Goal: Transaction & Acquisition: Purchase product/service

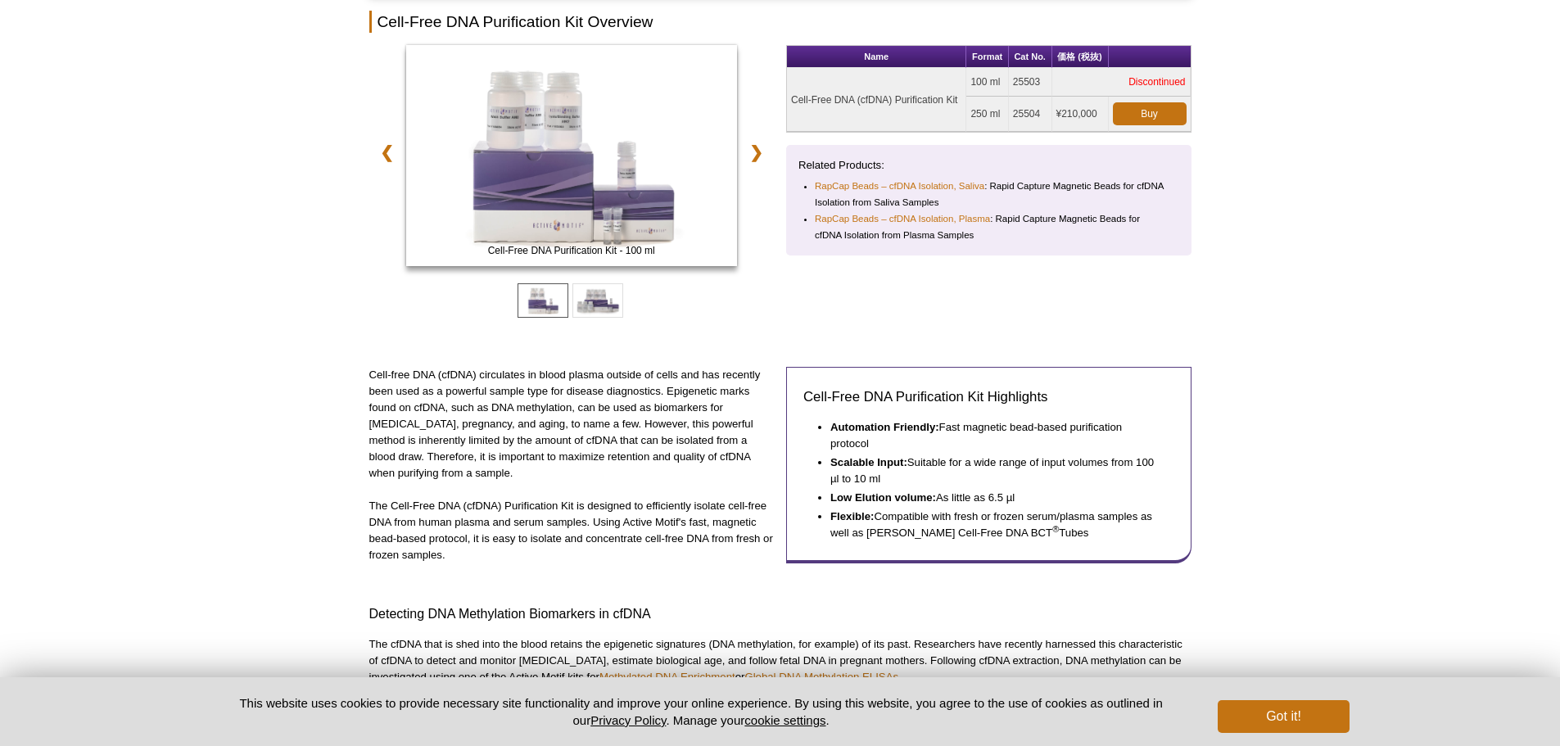
scroll to position [164, 0]
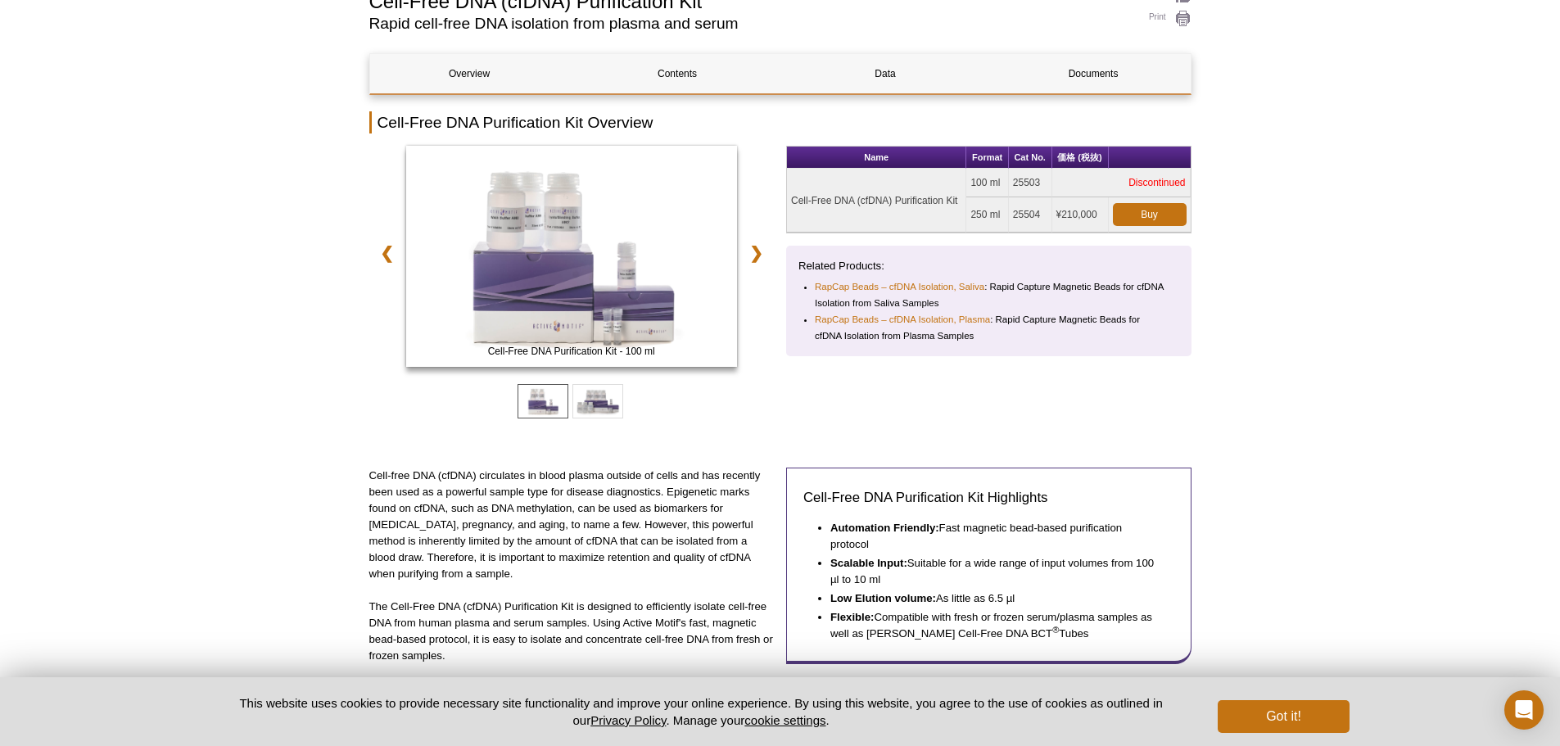
drag, startPoint x: 994, startPoint y: 206, endPoint x: 1033, endPoint y: 214, distance: 40.1
click at [1033, 214] on tbody "Cell-Free DNA (cfDNA) Purification Kit 100 ml 25503 Discontinued 250 ml 25504 ¥…" at bounding box center [989, 201] width 404 height 64
click at [1077, 219] on td "¥210,000" at bounding box center [1080, 214] width 57 height 35
drag, startPoint x: 1089, startPoint y: 213, endPoint x: 892, endPoint y: 194, distance: 198.2
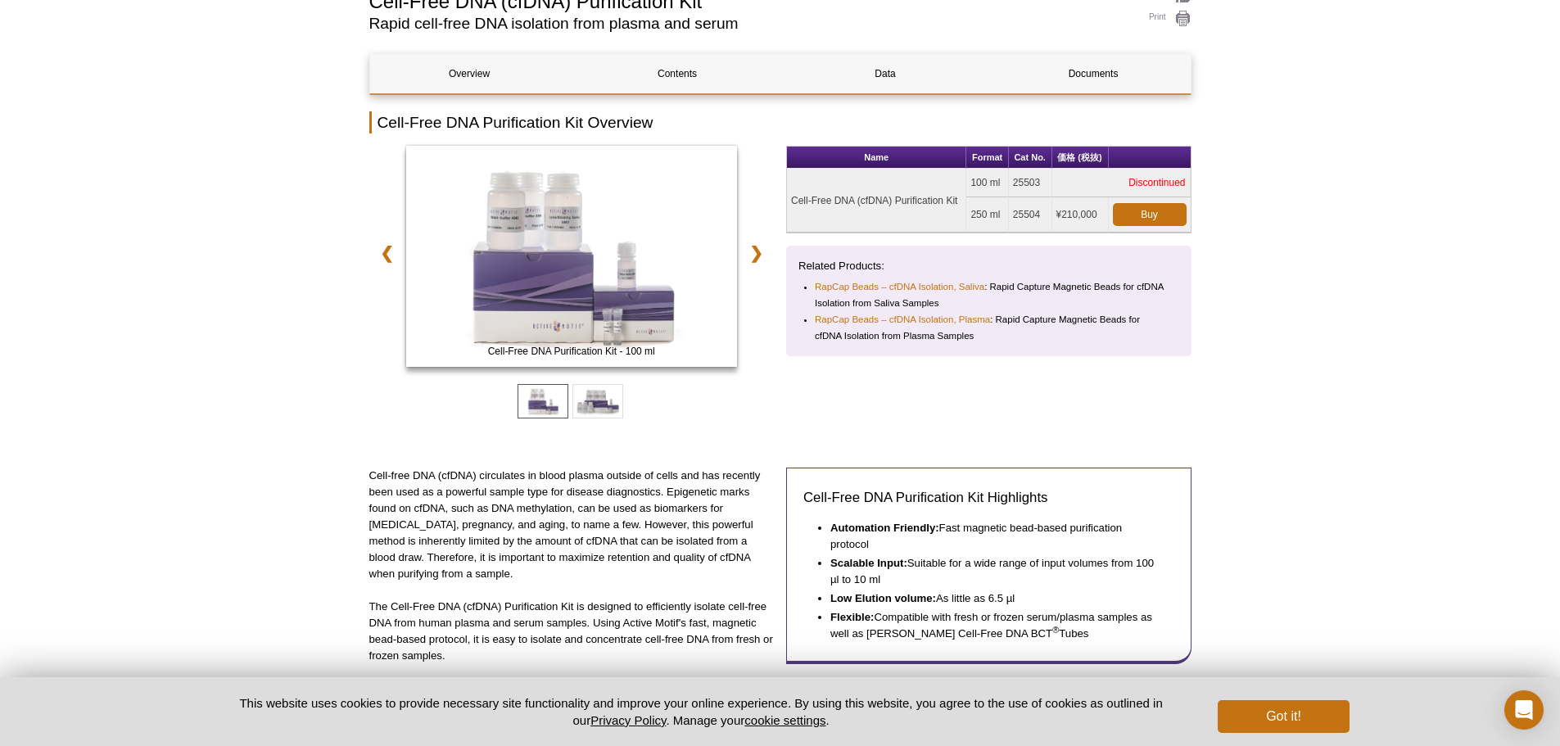
click at [892, 194] on tbody "Cell-Free DNA (cfDNA) Purification Kit 100 ml 25503 Discontinued 250 ml 25504 ¥…" at bounding box center [989, 201] width 404 height 64
click at [973, 214] on td "250 ml" at bounding box center [987, 214] width 42 height 35
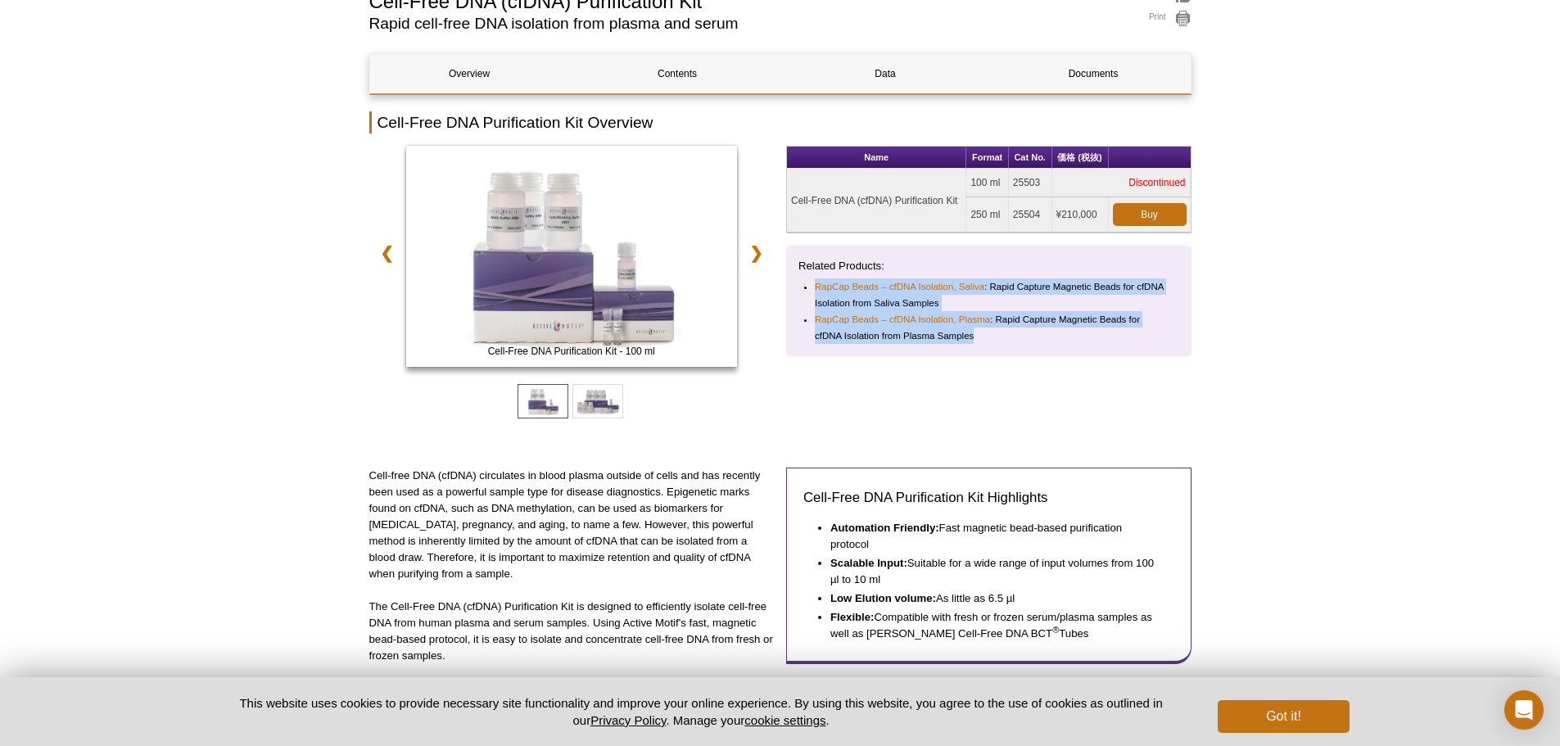
drag, startPoint x: 1037, startPoint y: 317, endPoint x: 1116, endPoint y: 355, distance: 87.2
click at [1116, 355] on div "Related Products: RapCap Beads – cfDNA Isolation, Saliva : Rapid Capture Magnet…" at bounding box center [988, 301] width 405 height 111
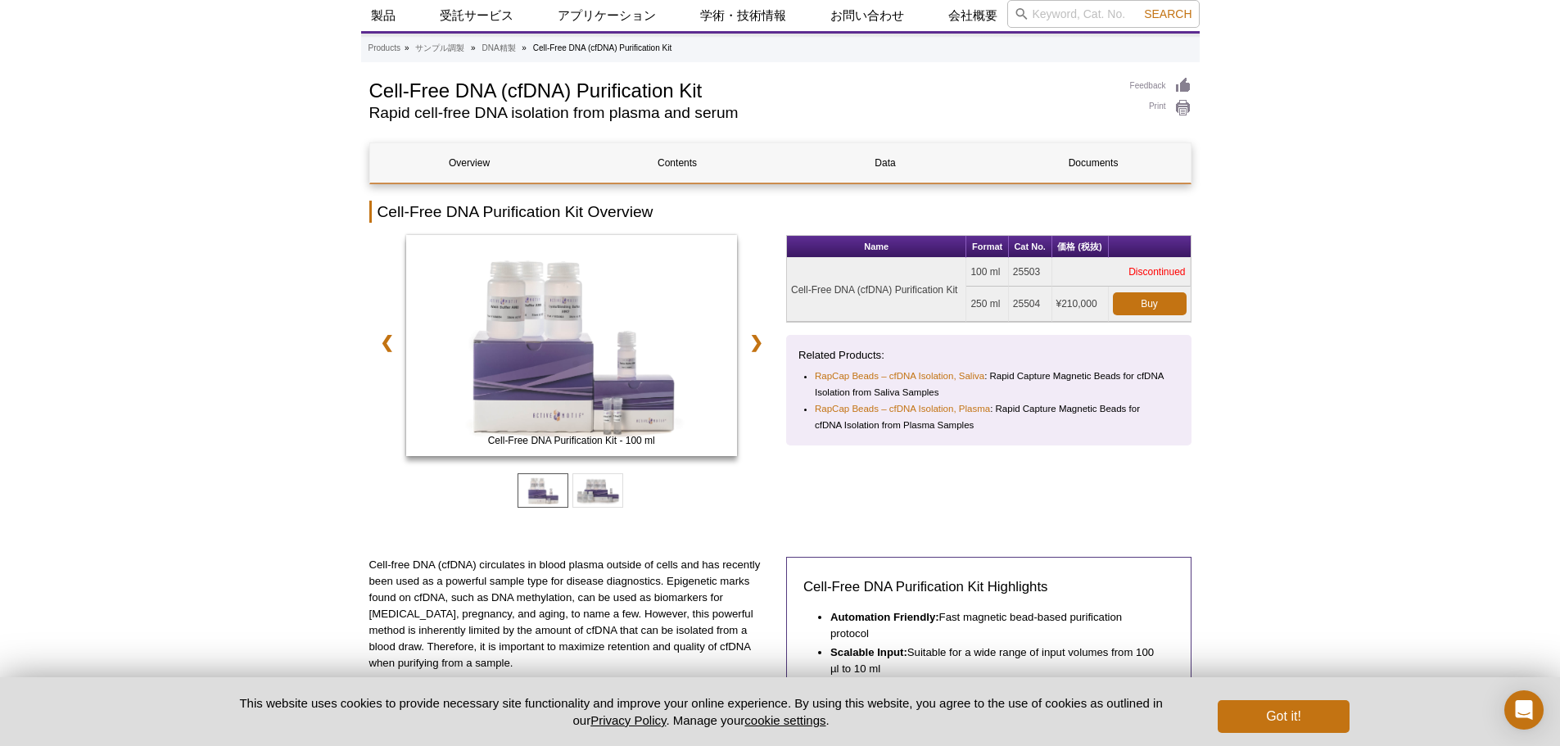
scroll to position [0, 0]
